Goal: Task Accomplishment & Management: Manage account settings

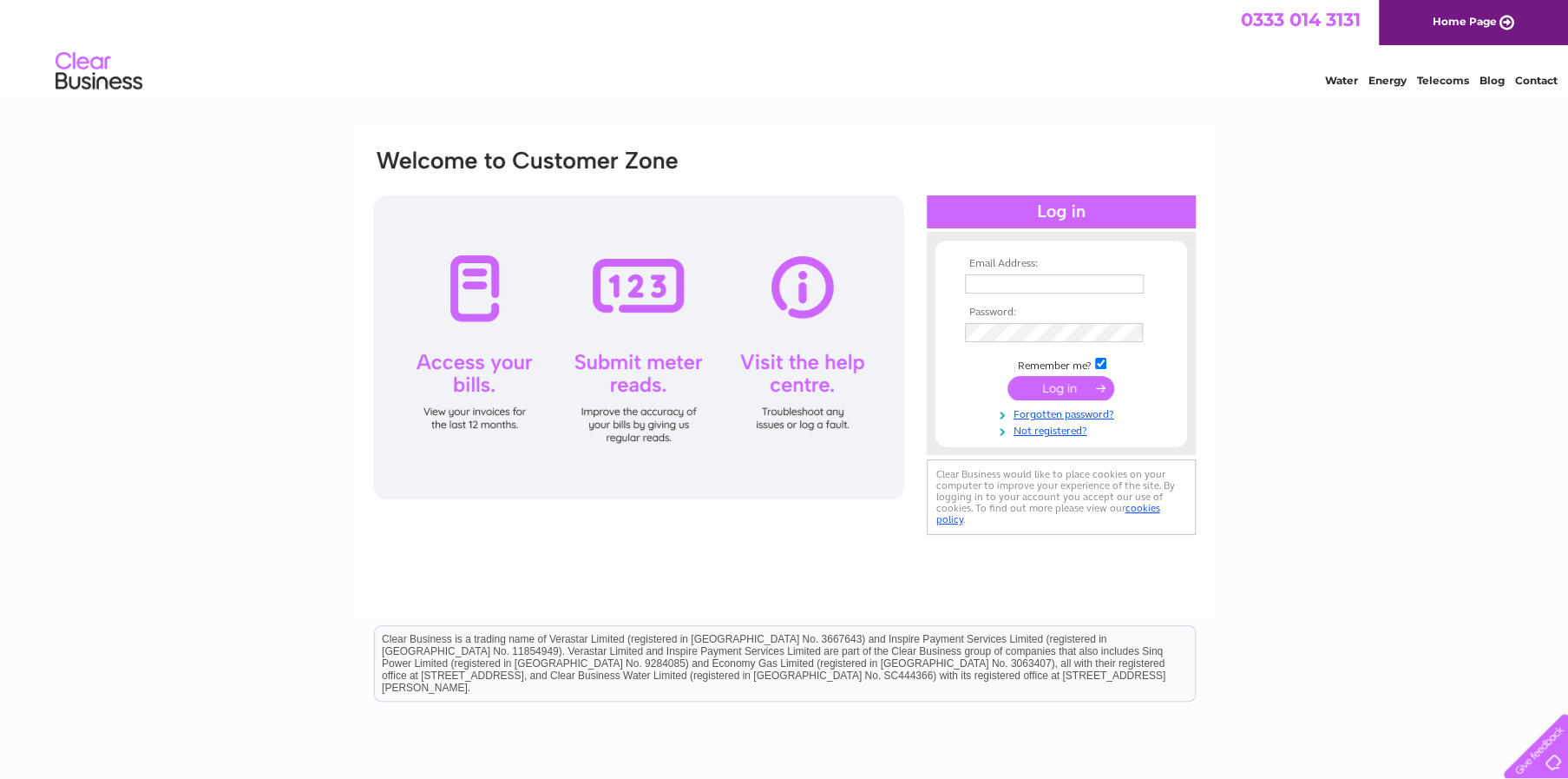
type input "julia_nunez@lde.nu"
click at [1075, 376] on input "submit" at bounding box center [1060, 387] width 107 height 24
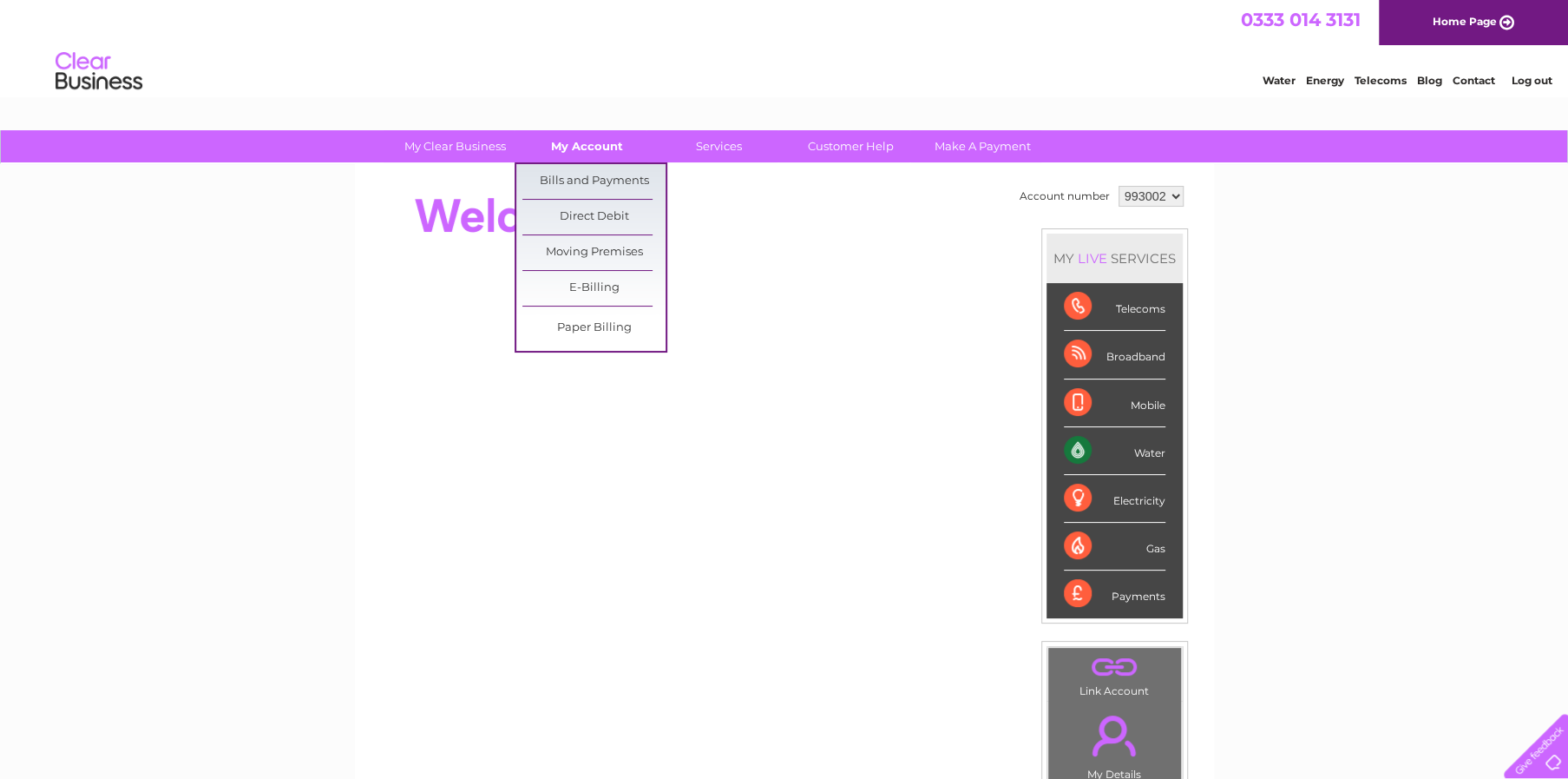
click at [588, 156] on link "My Account" at bounding box center [587, 146] width 143 height 32
click at [588, 186] on link "Bills and Payments" at bounding box center [594, 181] width 143 height 35
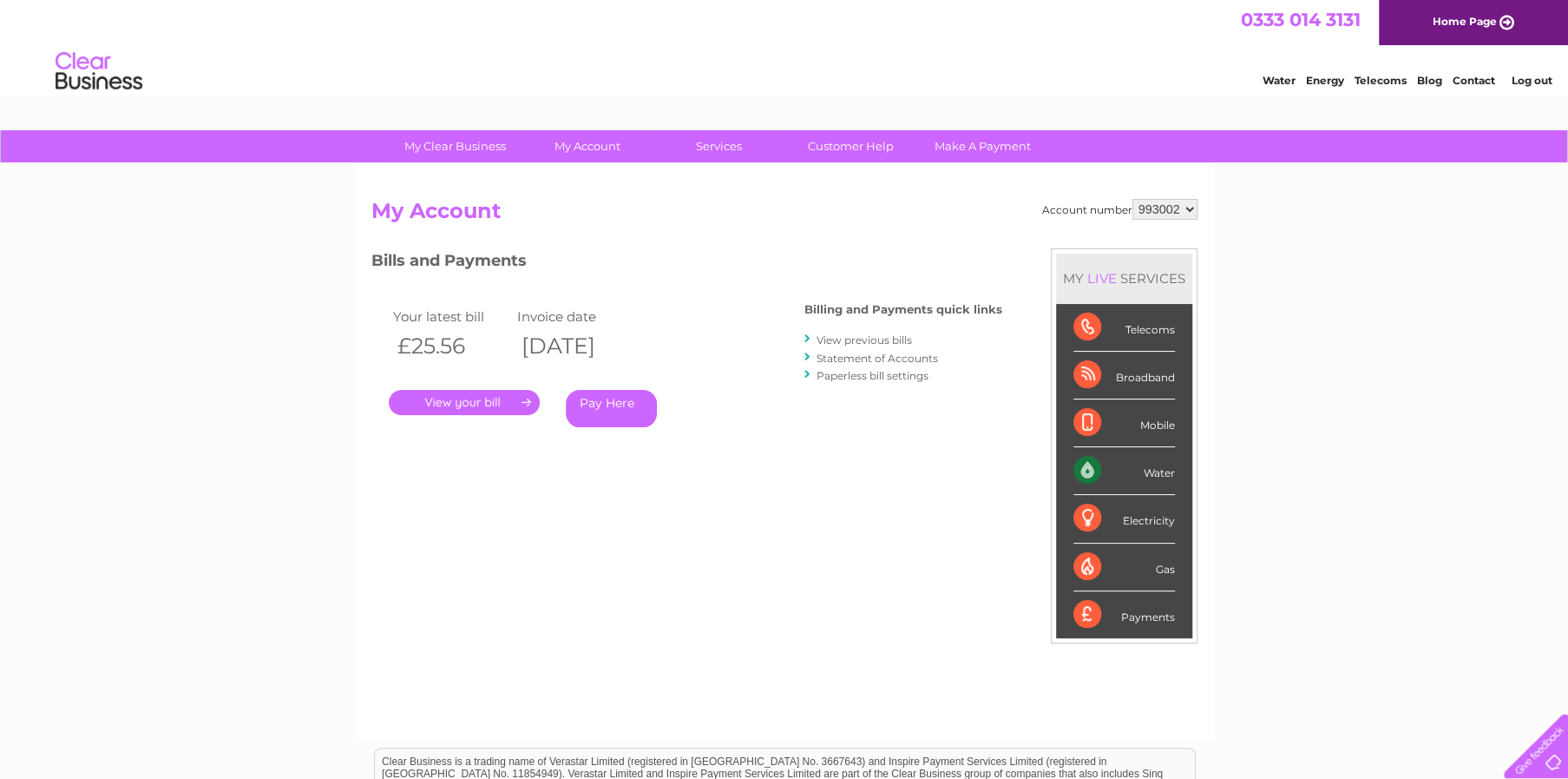
click at [498, 398] on link "." at bounding box center [464, 402] width 151 height 25
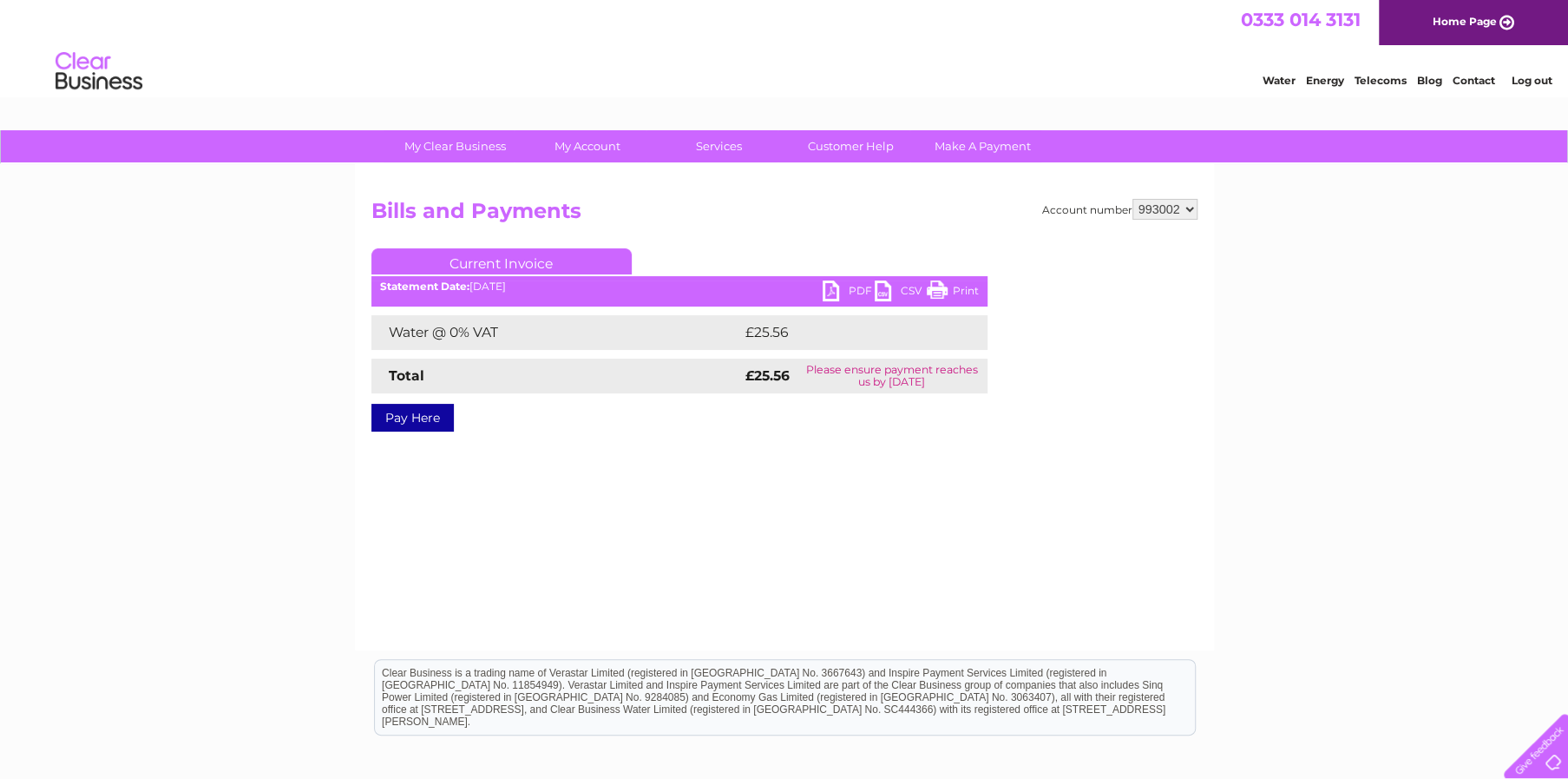
click at [852, 294] on link "PDF" at bounding box center [849, 293] width 52 height 25
click at [1524, 79] on link "Log out" at bounding box center [1531, 80] width 41 height 13
